Goal: Transaction & Acquisition: Purchase product/service

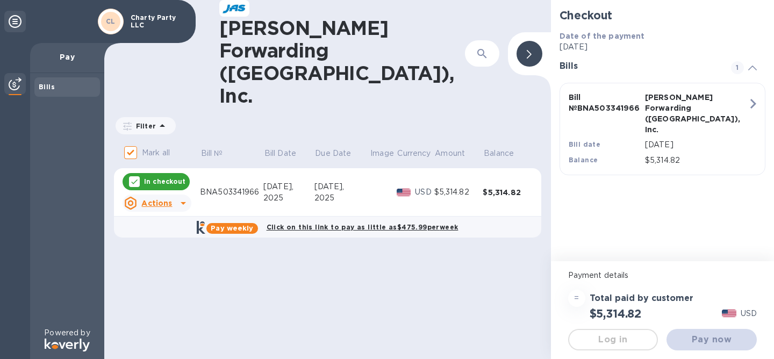
checkbox input "false"
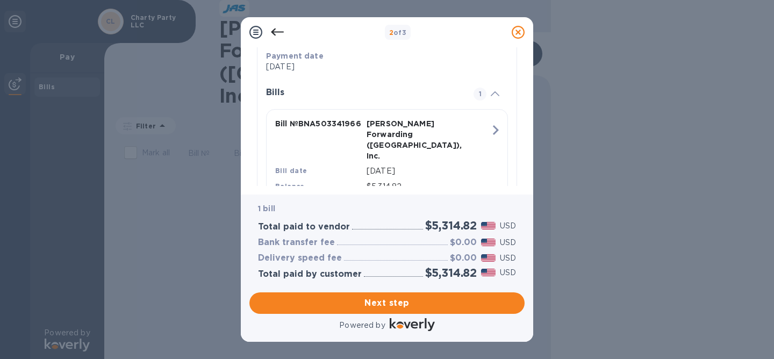
scroll to position [249, 0]
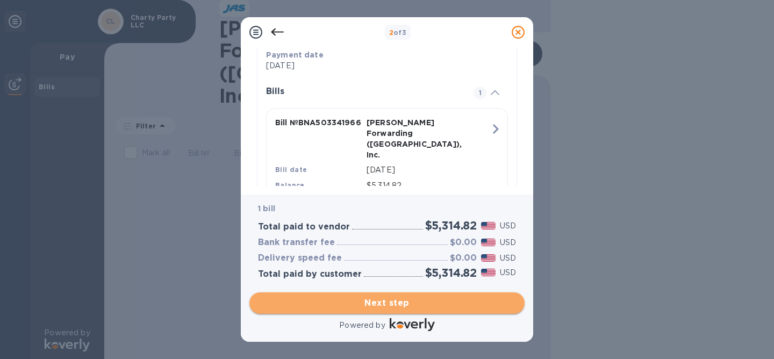
click at [413, 305] on span "Next step" at bounding box center [387, 303] width 258 height 13
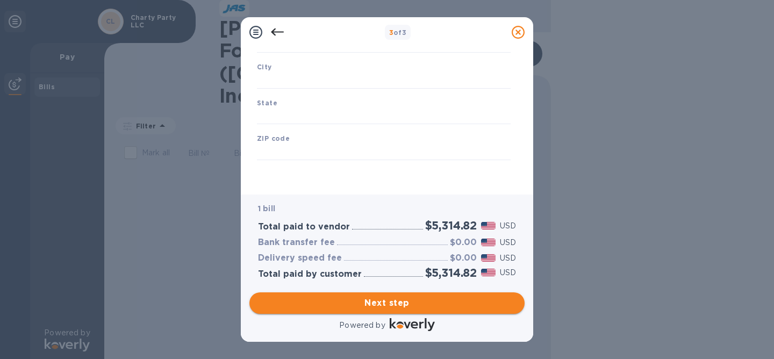
scroll to position [168, 0]
type input "United States"
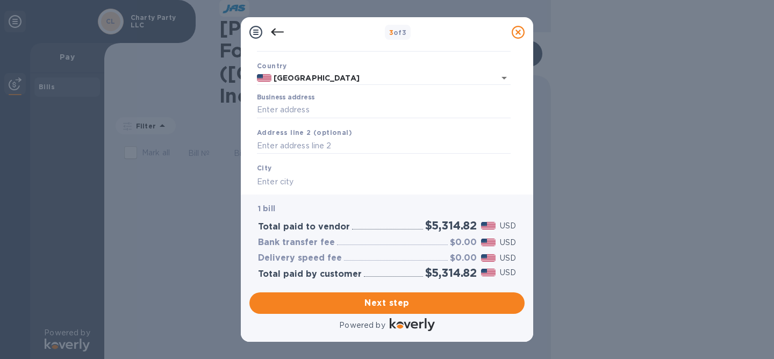
scroll to position [100, 0]
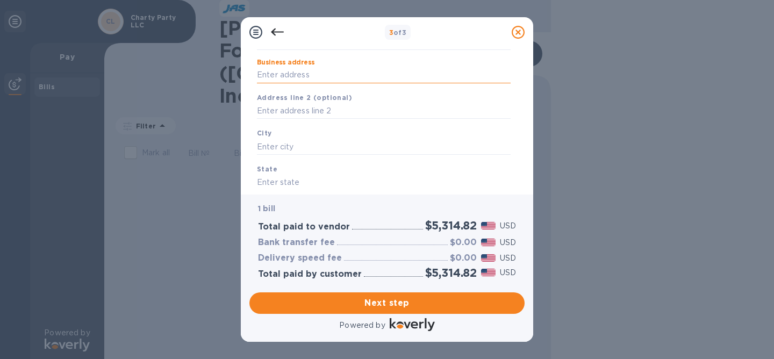
click at [298, 78] on input "Business address" at bounding box center [384, 75] width 254 height 16
type input "8364 Bazemore Road"
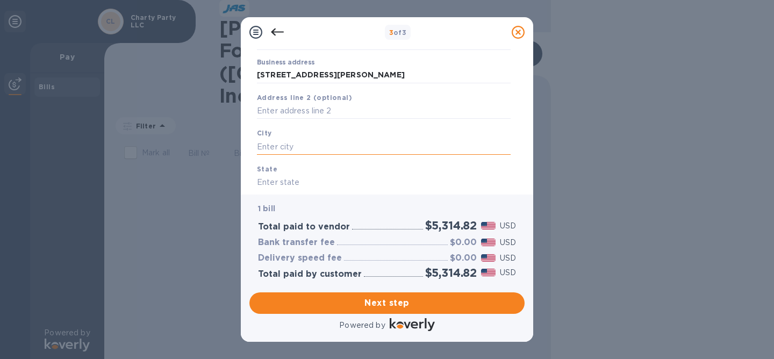
click at [323, 148] on input "text" at bounding box center [384, 147] width 254 height 16
type input "d"
type input "Cordova"
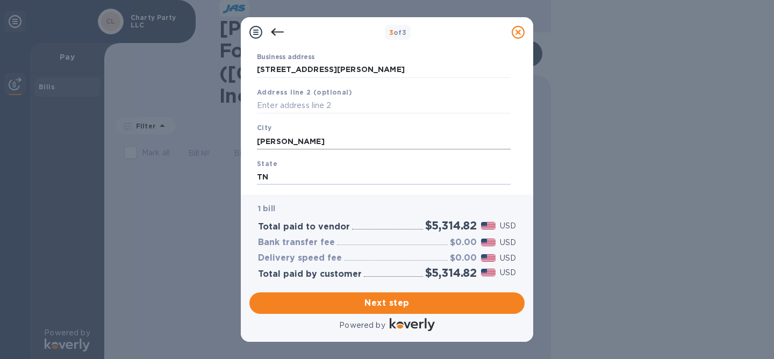
type input "TN"
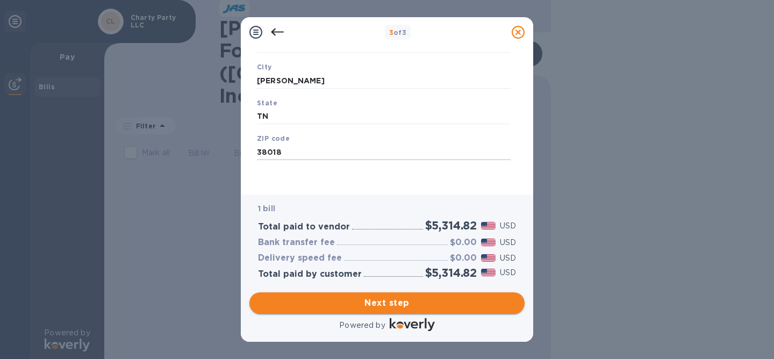
type input "38018"
click at [426, 301] on span "Next step" at bounding box center [387, 303] width 258 height 13
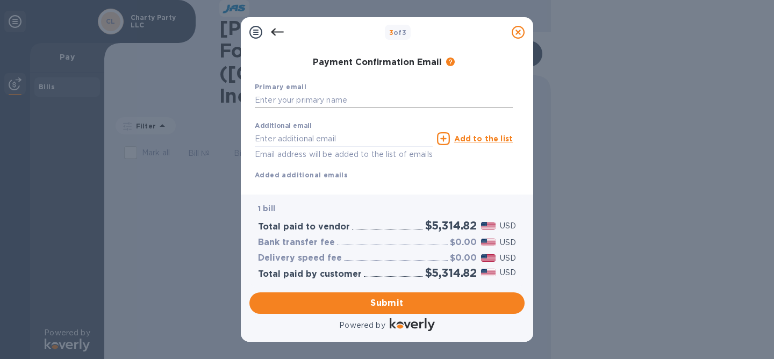
click at [306, 103] on input "text" at bounding box center [384, 100] width 258 height 16
type input "blake@veryspecialgames.com"
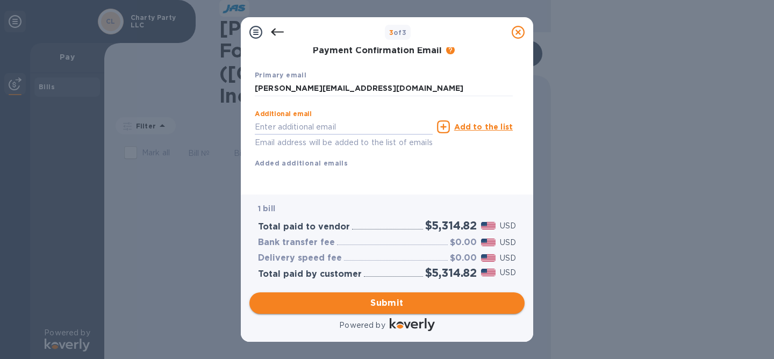
click at [421, 304] on span "Submit" at bounding box center [387, 303] width 258 height 13
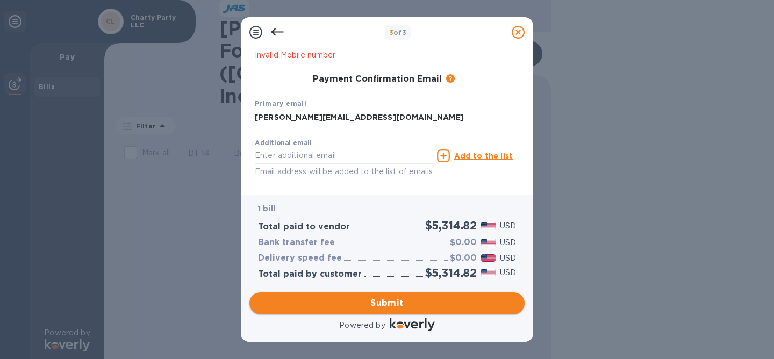
scroll to position [235, 0]
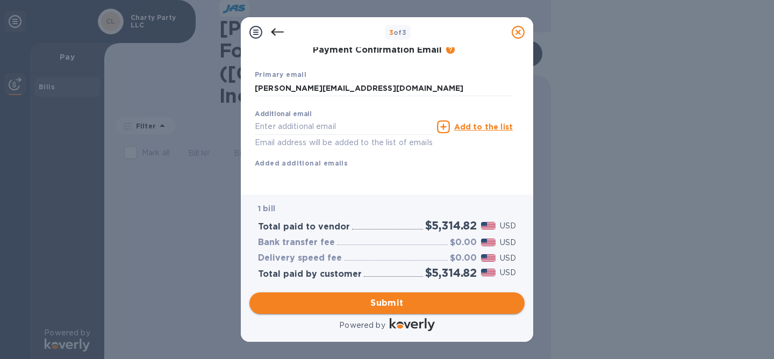
click at [391, 299] on span "Submit" at bounding box center [387, 303] width 258 height 13
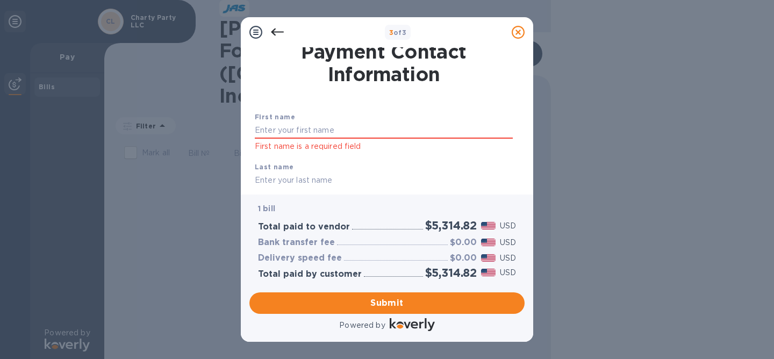
scroll to position [0, 0]
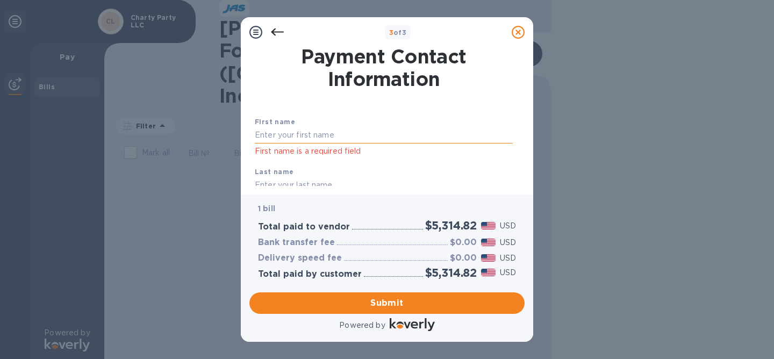
click at [363, 131] on input "text" at bounding box center [384, 135] width 258 height 16
type input "Blake"
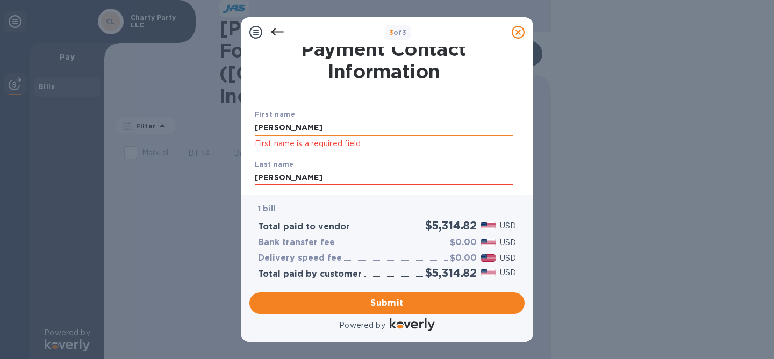
type input "McKenzie"
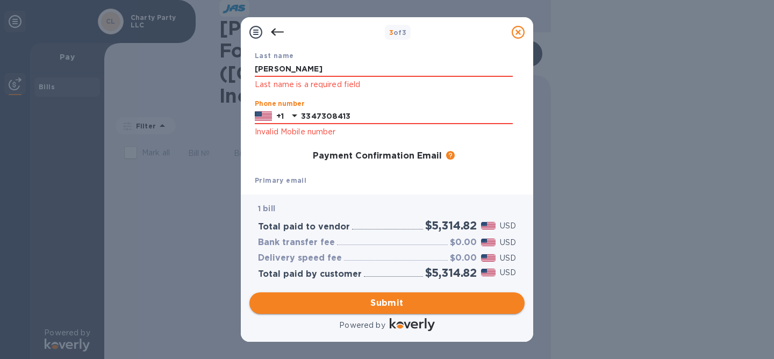
type input "3347308413"
click at [380, 297] on span "Submit" at bounding box center [387, 303] width 258 height 13
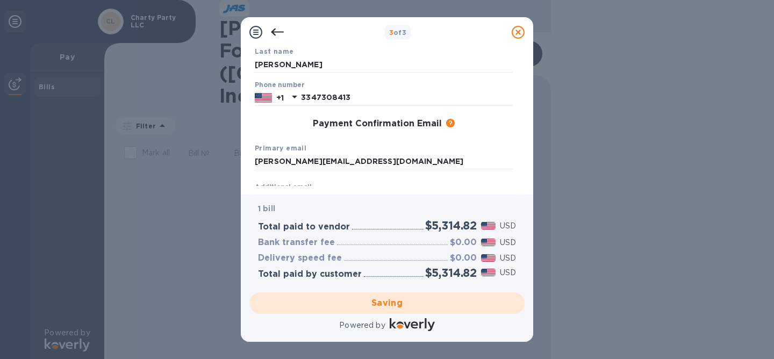
scroll to position [4, 0]
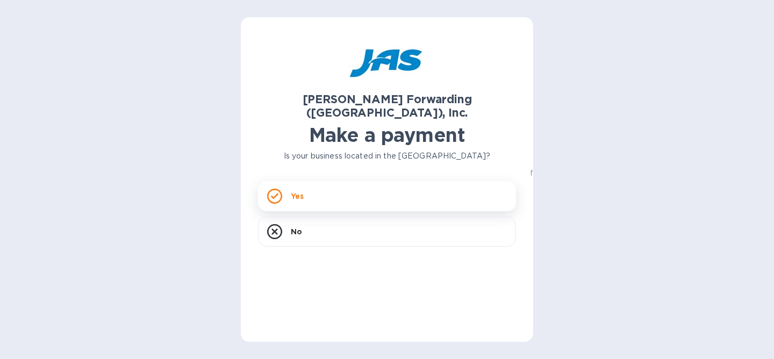
click at [334, 183] on div "Yes" at bounding box center [387, 196] width 258 height 30
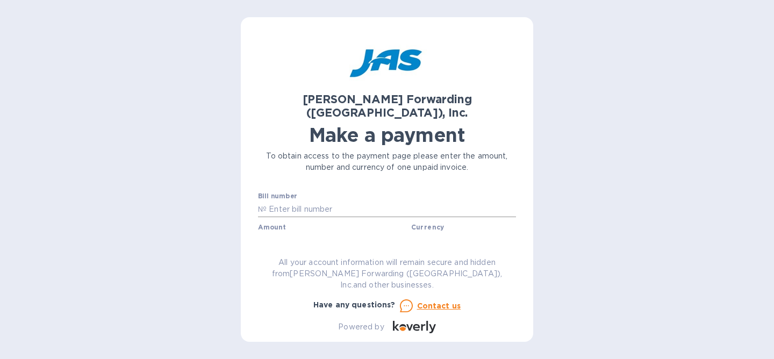
click at [320, 201] on input "text" at bounding box center [391, 209] width 249 height 16
paste input "BNA503343426"
type input "BNA503343426"
paste input "503,343,426"
type input "503,343,426"
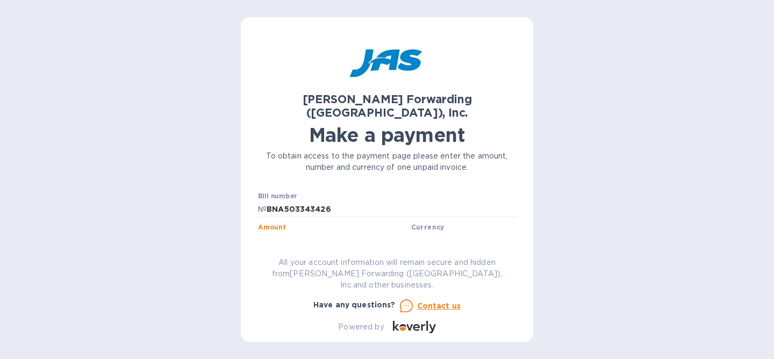
click at [290, 232] on input "503,343,426" at bounding box center [335, 240] width 144 height 16
click at [304, 201] on input "BNA503343426" at bounding box center [391, 209] width 249 height 16
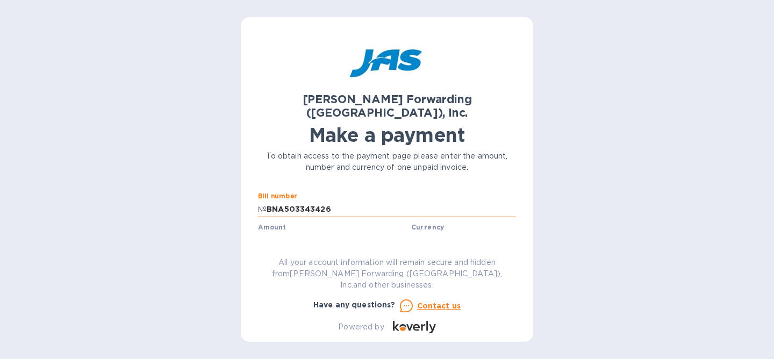
click at [304, 201] on input "BNA503343426" at bounding box center [391, 209] width 249 height 16
paste input "BNA503345791"
type input "BNA503345791"
paste input "13,616.92"
type input "13,616.92"
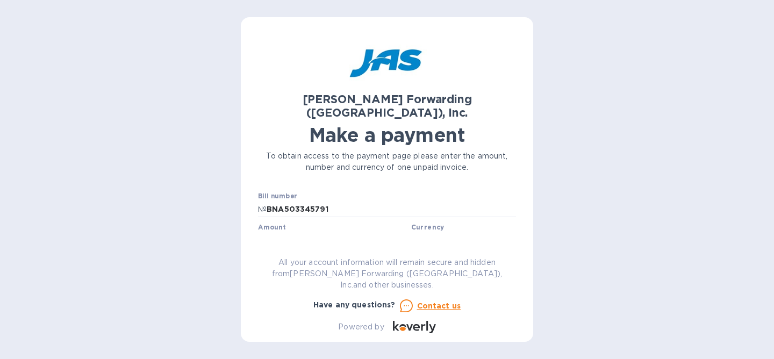
scroll to position [45, 0]
type input "Charty Party, LLC"
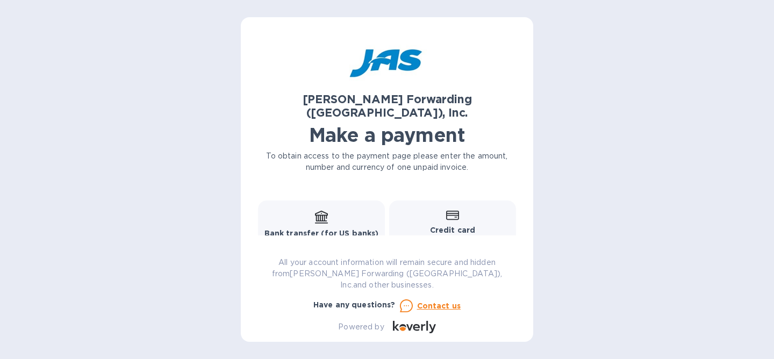
scroll to position [205, 0]
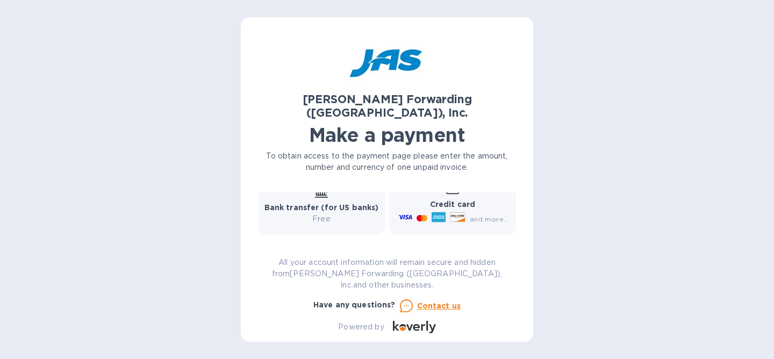
click at [334, 202] on p "Bank transfer (for US banks)" at bounding box center [321, 207] width 114 height 11
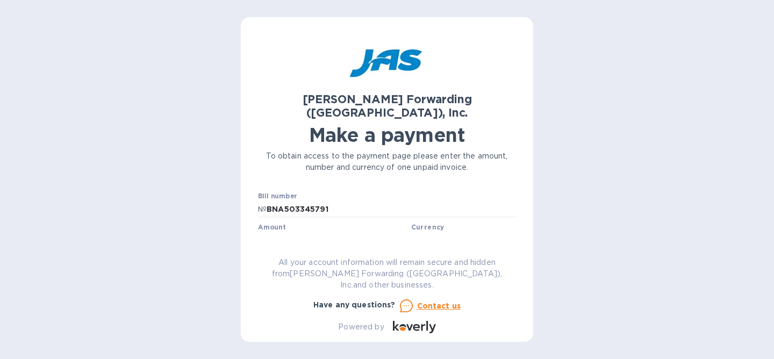
scroll to position [78, 0]
click at [346, 251] on span "Go to payment page" at bounding box center [387, 257] width 241 height 13
